Goal: Transaction & Acquisition: Download file/media

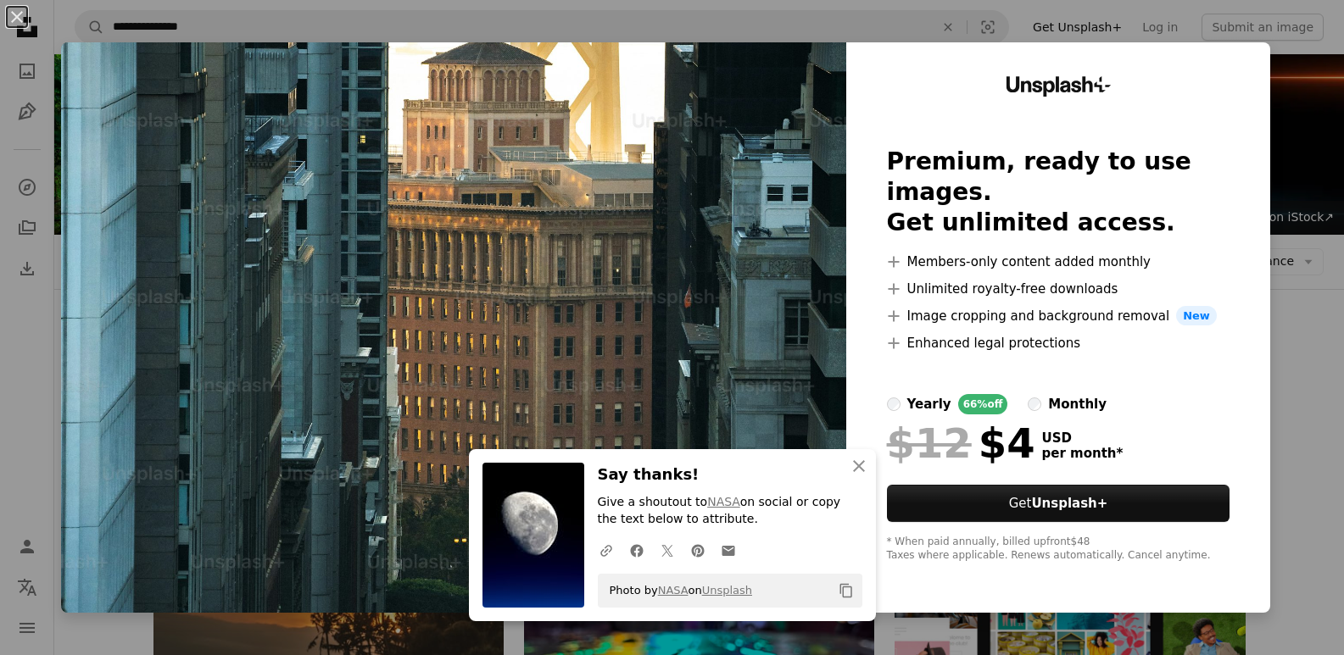
scroll to position [1696, 0]
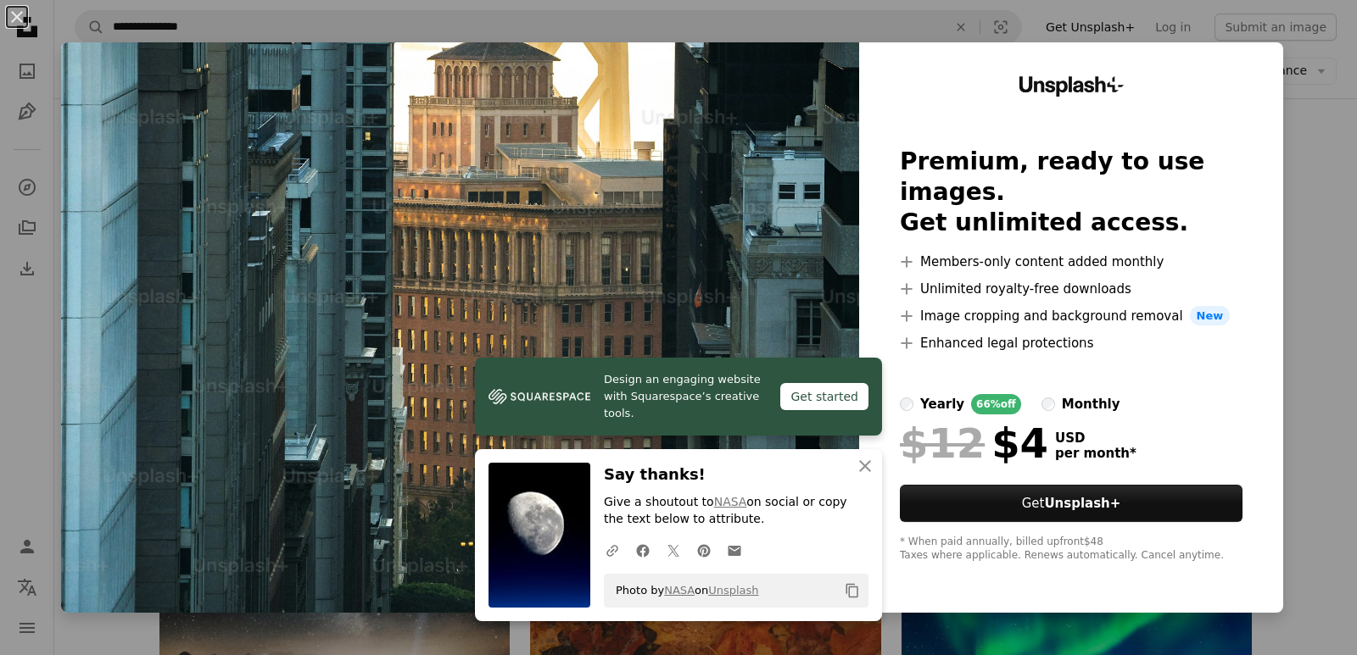
click at [1287, 231] on div "An X shape Design an engaging website with Squarespace’s creative tools. Get st…" at bounding box center [678, 327] width 1357 height 655
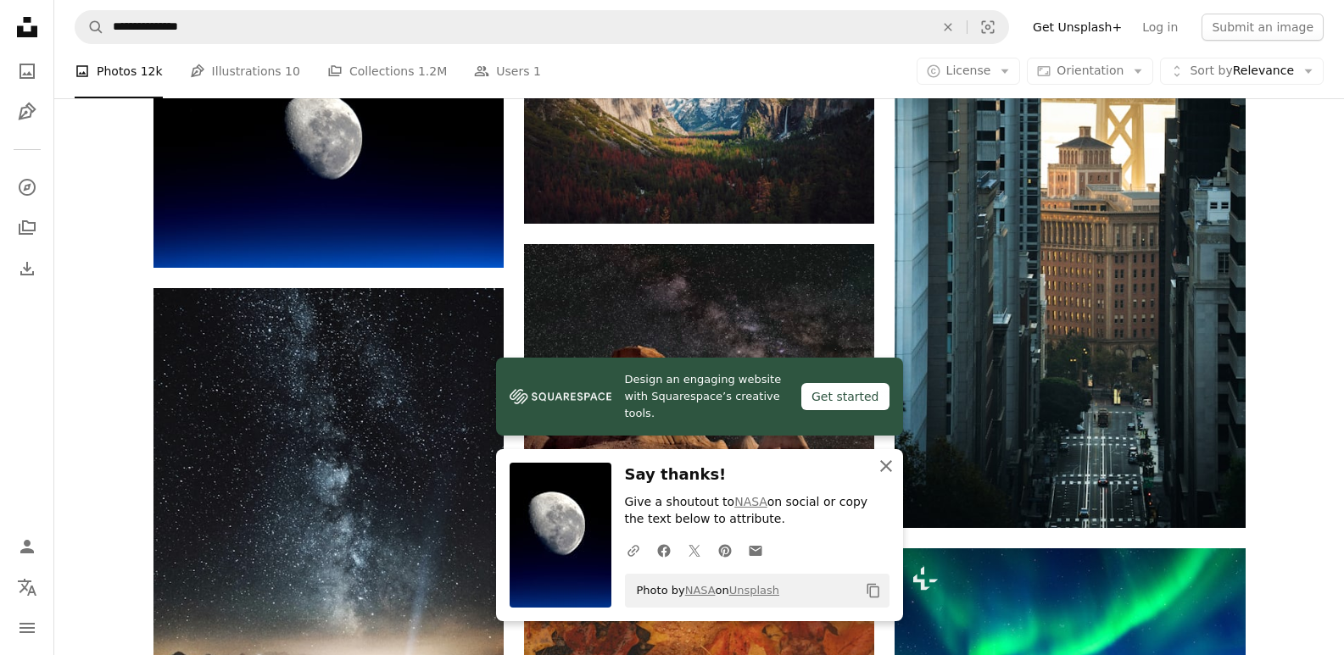
click at [886, 465] on icon "button" at bounding box center [886, 466] width 12 height 12
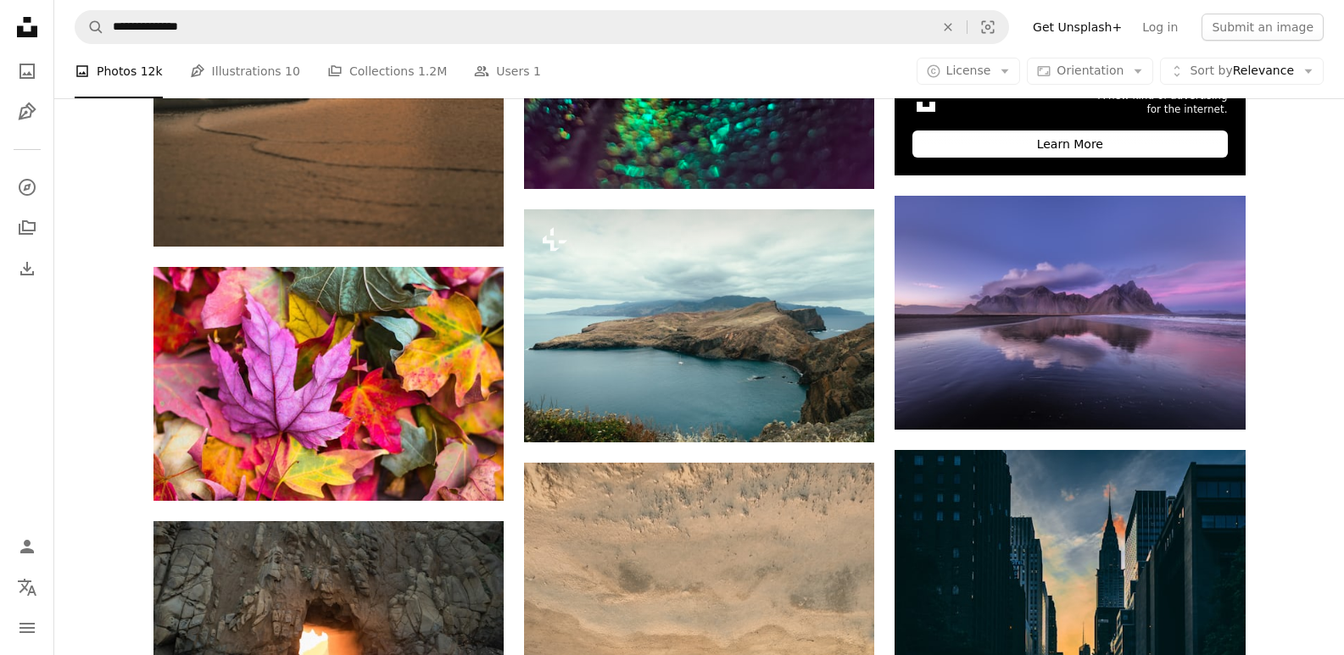
scroll to position [530, 0]
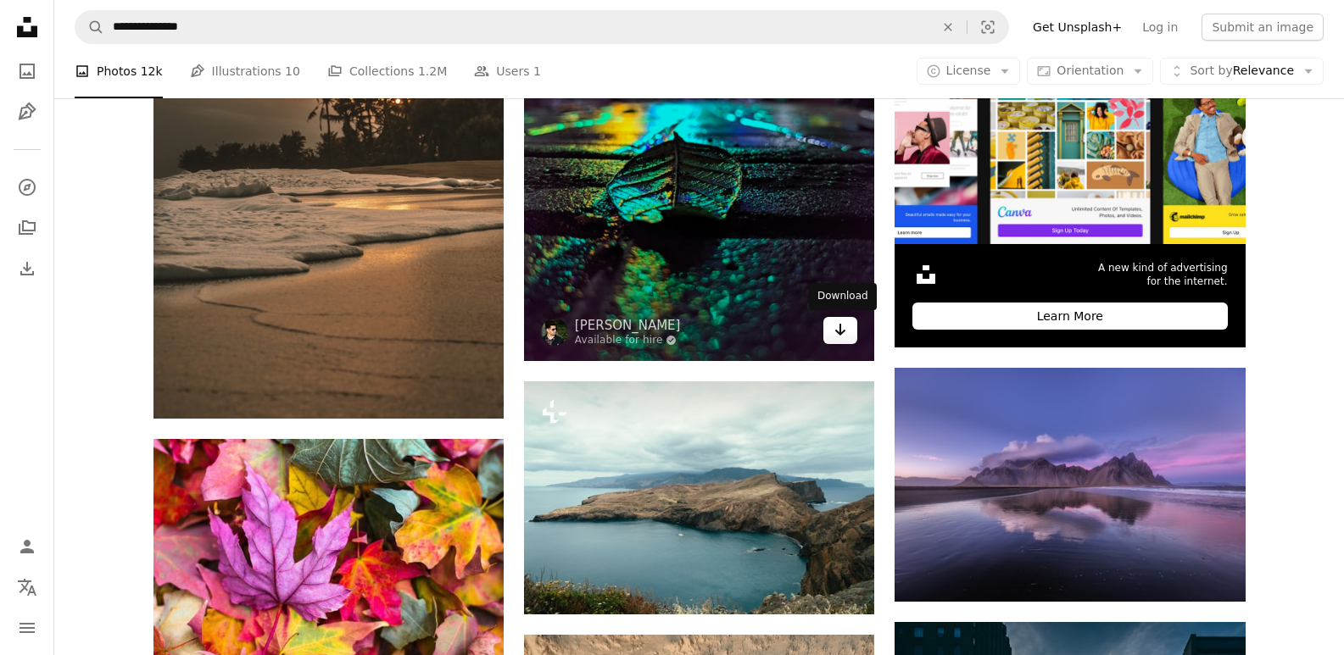
click at [843, 332] on icon "Download" at bounding box center [840, 330] width 11 height 12
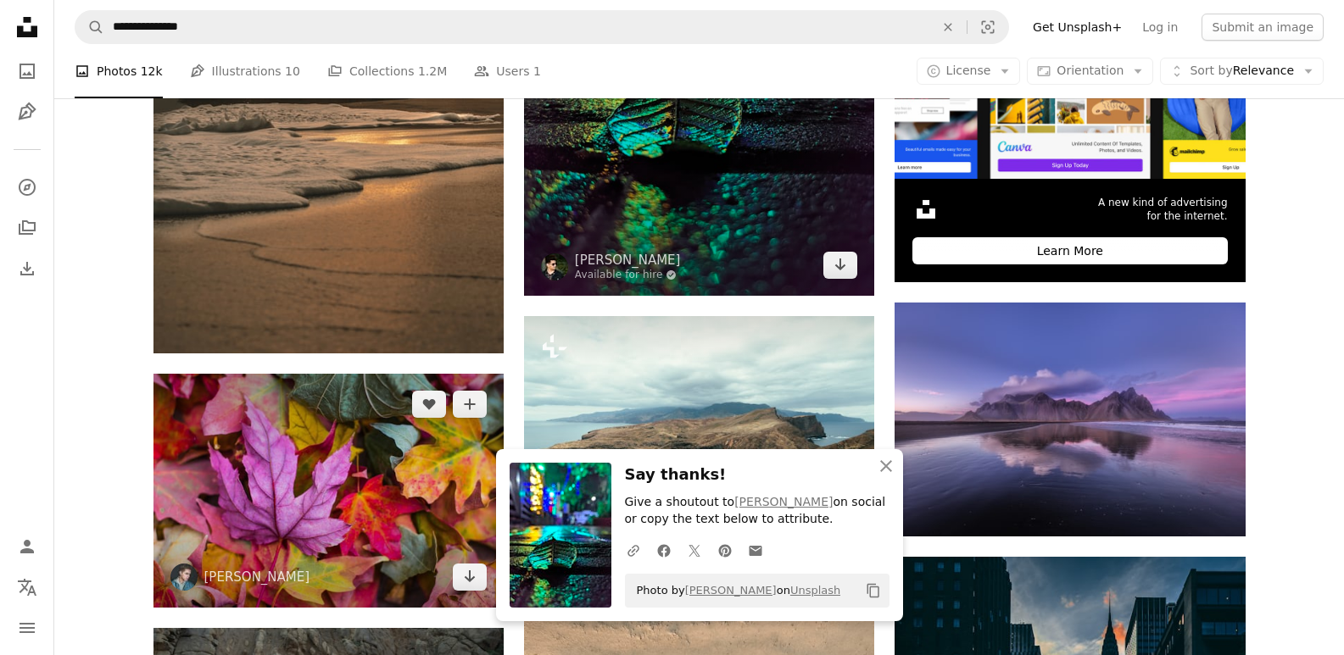
scroll to position [598, 0]
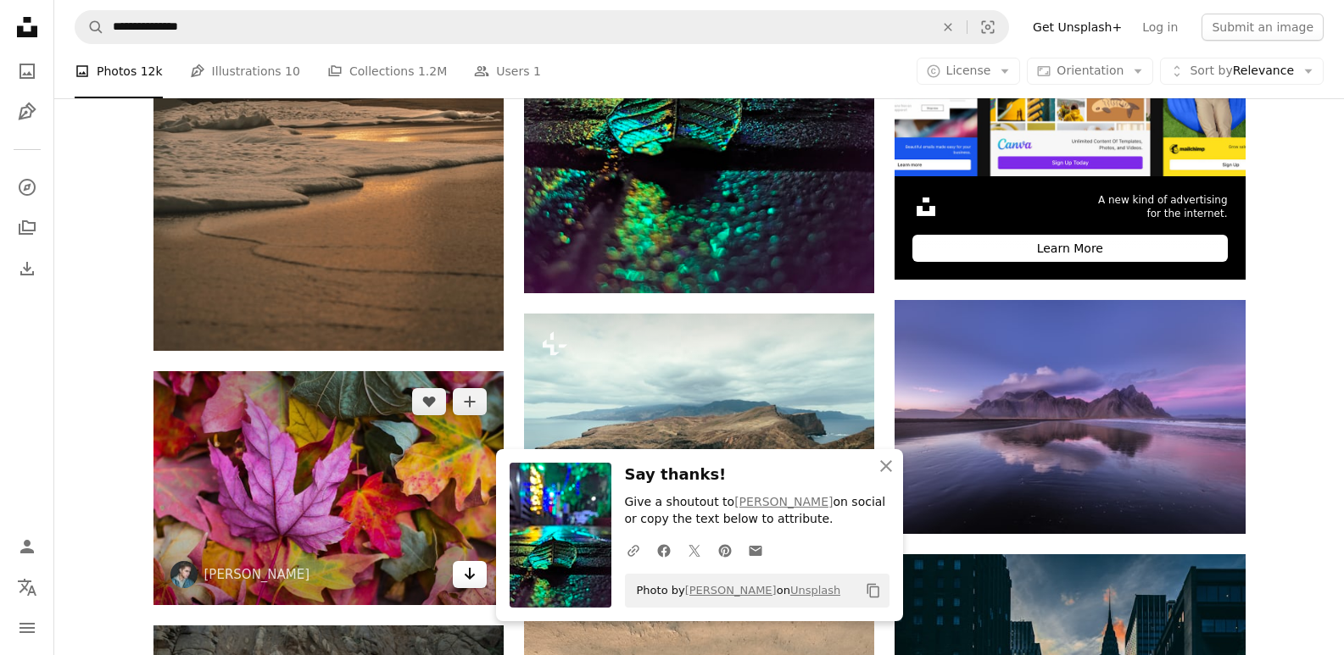
click at [470, 577] on icon "Download" at bounding box center [470, 574] width 11 height 12
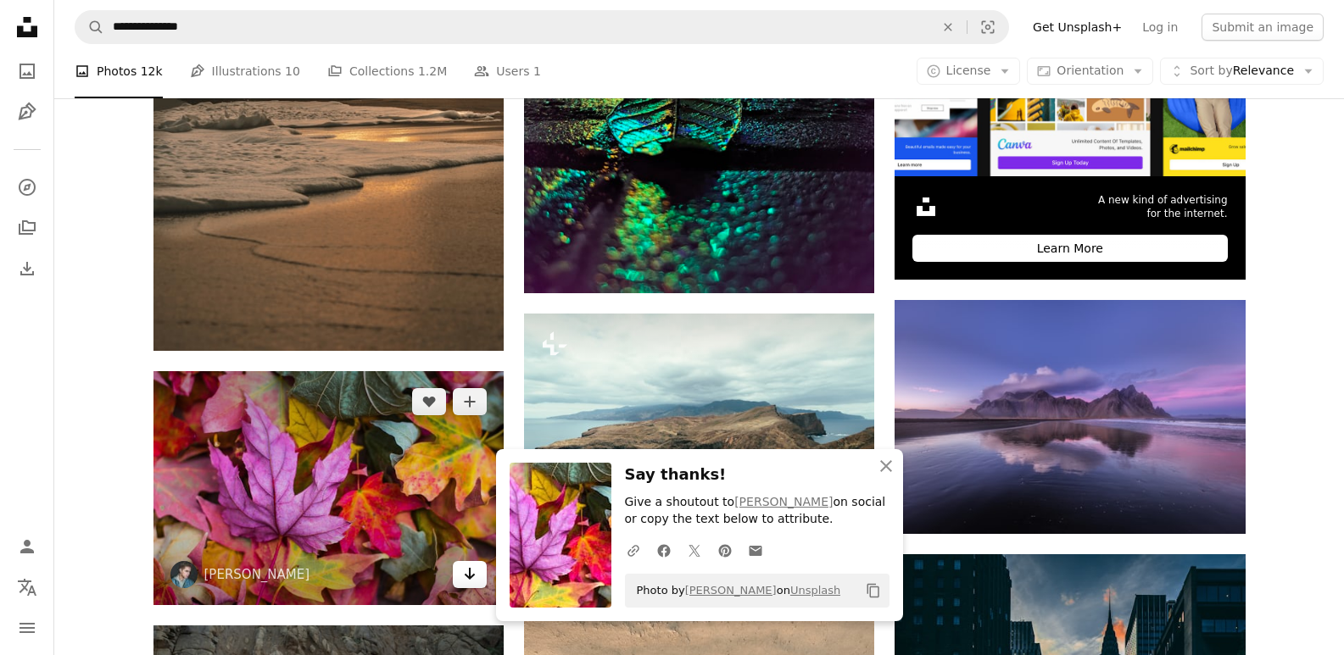
click at [470, 577] on icon "Download" at bounding box center [470, 574] width 11 height 12
